Goal: Task Accomplishment & Management: Complete application form

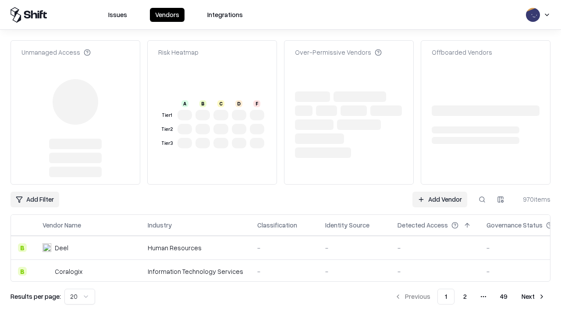
click at [439, 192] on link "Add Vendor" at bounding box center [439, 200] width 55 height 16
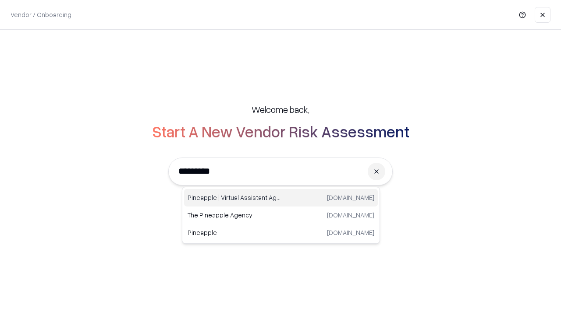
click at [281, 198] on div "Pineapple | Virtual Assistant Agency trypineapple.com" at bounding box center [281, 198] width 194 height 18
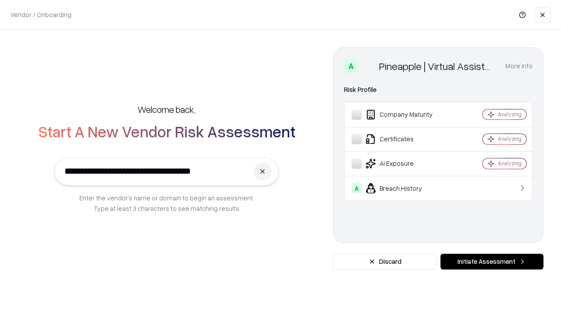
type input "**********"
click at [492, 262] on button "Initiate Assessment" at bounding box center [491, 262] width 103 height 16
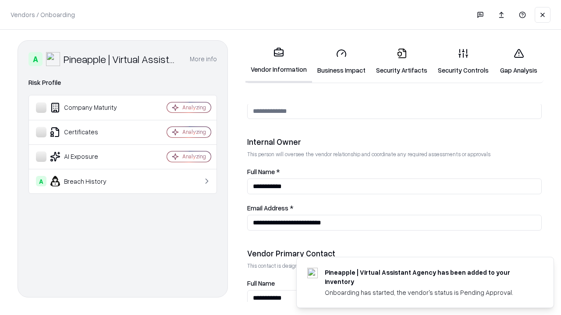
scroll to position [454, 0]
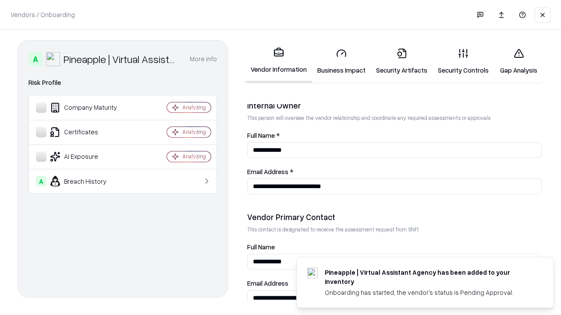
click at [341, 61] on link "Business Impact" at bounding box center [341, 61] width 59 height 41
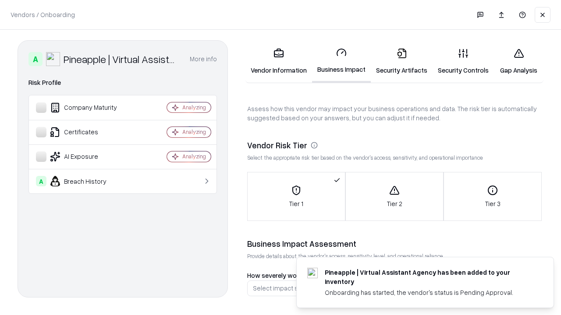
click at [401, 61] on link "Security Artifacts" at bounding box center [402, 61] width 62 height 41
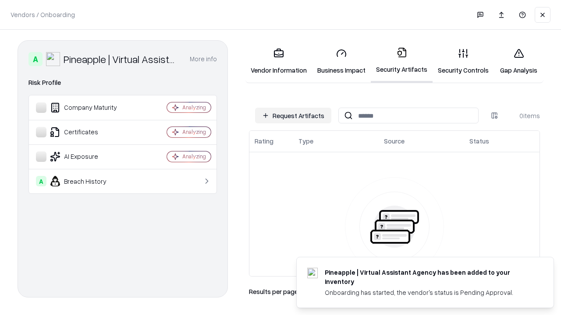
click at [293, 116] on button "Request Artifacts" at bounding box center [293, 116] width 76 height 16
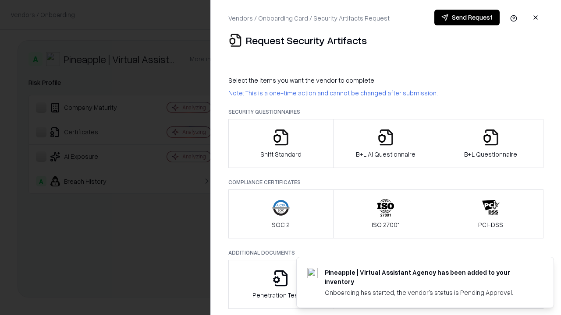
click at [280, 144] on icon "button" at bounding box center [281, 138] width 18 height 18
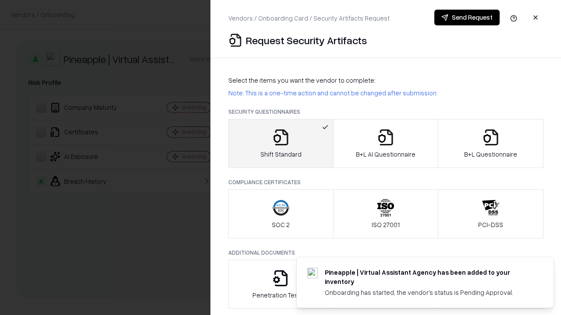
click at [467, 18] on button "Send Request" at bounding box center [466, 18] width 65 height 16
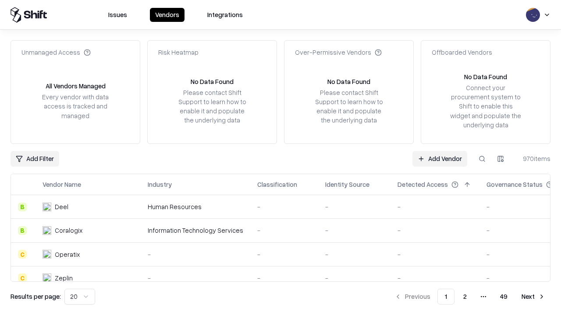
click at [482, 159] on button at bounding box center [482, 159] width 16 height 16
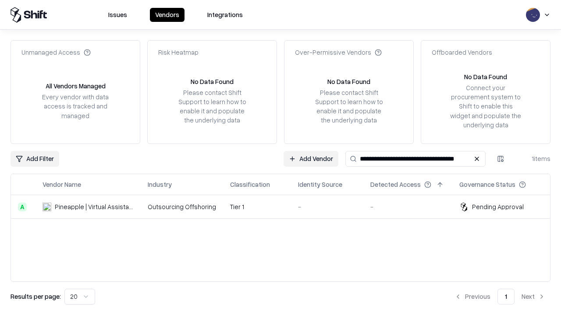
type input "**********"
click at [286, 207] on td "Tier 1" at bounding box center [257, 207] width 68 height 24
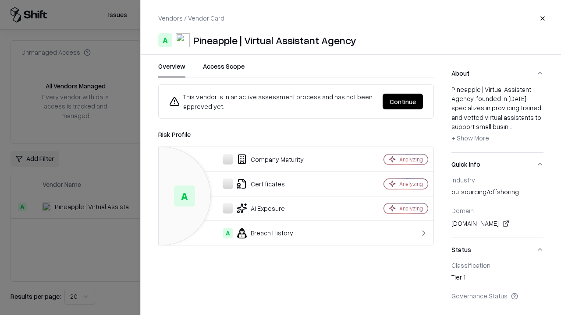
click at [403, 102] on button "Continue" at bounding box center [402, 102] width 40 height 16
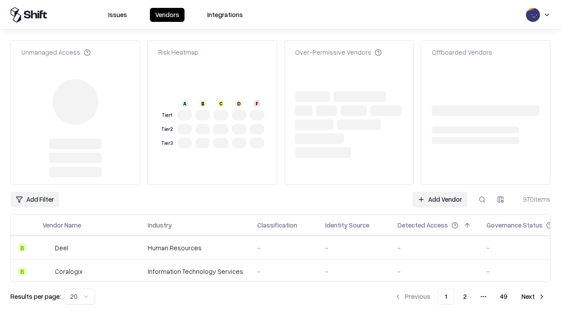
click at [439, 200] on link "Add Vendor" at bounding box center [439, 200] width 55 height 16
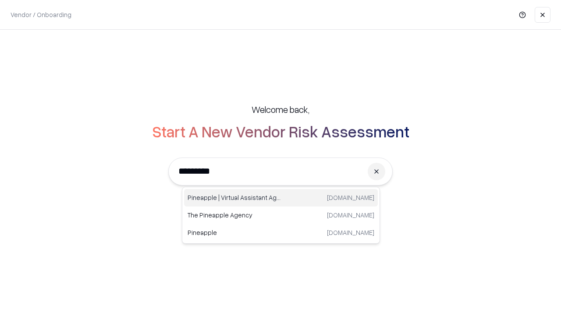
click at [281, 198] on div "Pineapple | Virtual Assistant Agency [DOMAIN_NAME]" at bounding box center [281, 198] width 194 height 18
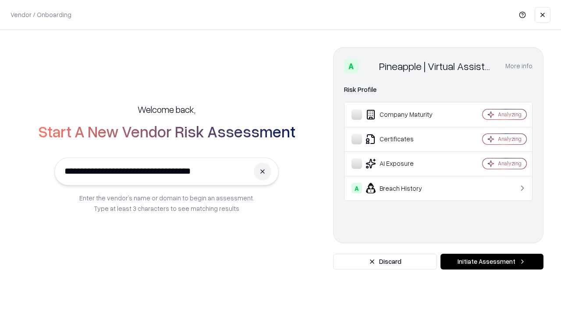
type input "**********"
click at [492, 262] on button "Initiate Assessment" at bounding box center [491, 262] width 103 height 16
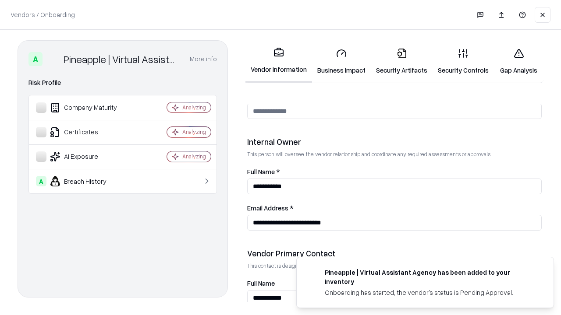
scroll to position [454, 0]
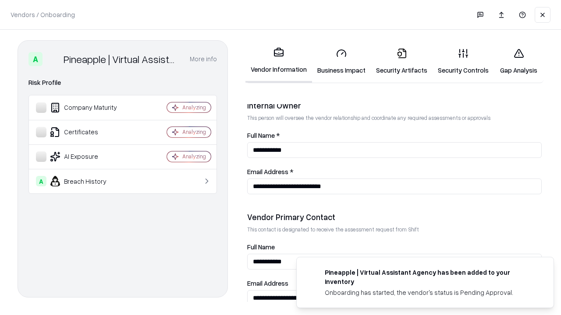
click at [518, 61] on link "Gap Analysis" at bounding box center [519, 61] width 50 height 41
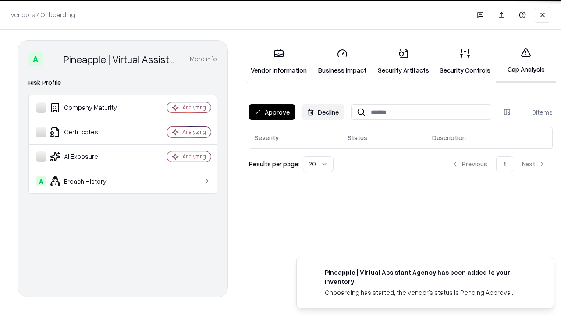
click at [272, 112] on button "Approve" at bounding box center [272, 112] width 46 height 16
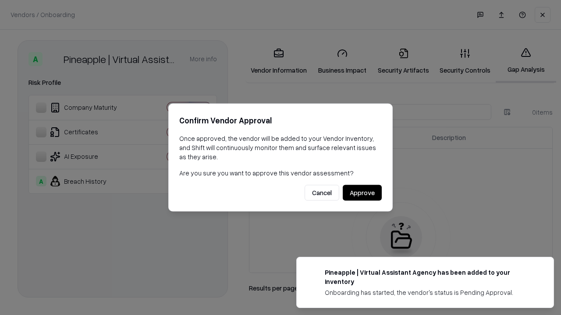
click at [362, 193] on button "Approve" at bounding box center [362, 193] width 39 height 16
